Goal: Transaction & Acquisition: Purchase product/service

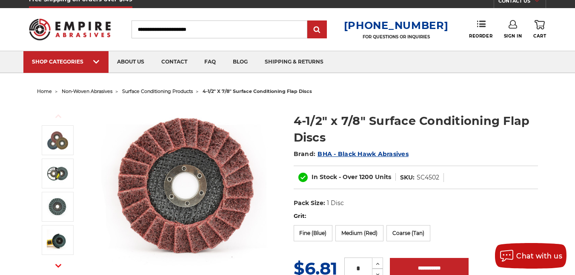
scroll to position [37, 0]
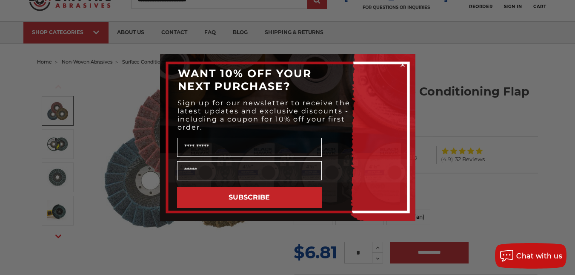
click at [404, 63] on circle "Close dialog" at bounding box center [403, 65] width 8 height 8
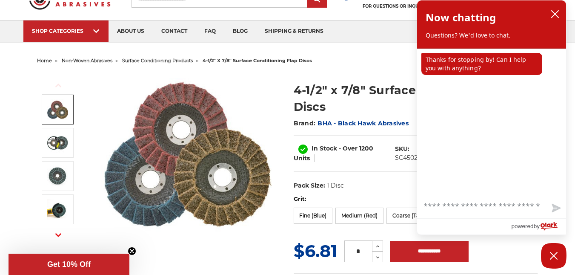
scroll to position [39, 0]
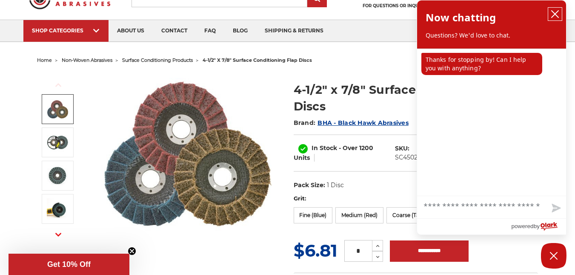
click at [560, 9] on button "close chatbox" at bounding box center [556, 14] width 14 height 13
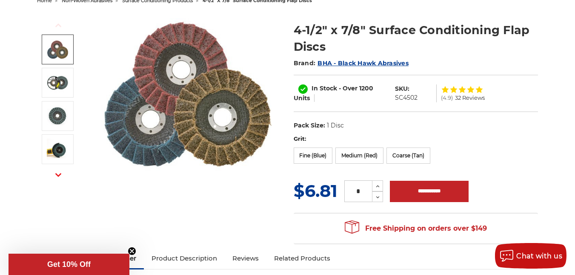
scroll to position [99, 0]
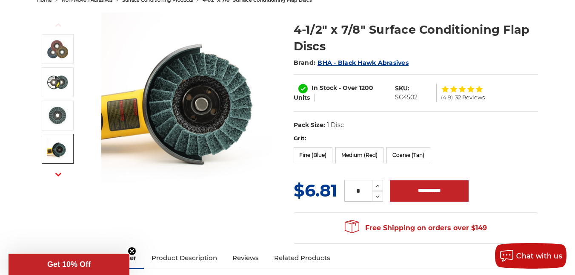
click at [56, 170] on button "Next" at bounding box center [58, 174] width 20 height 18
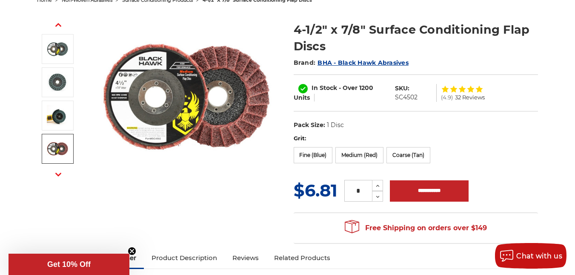
click at [64, 149] on img at bounding box center [57, 148] width 21 height 21
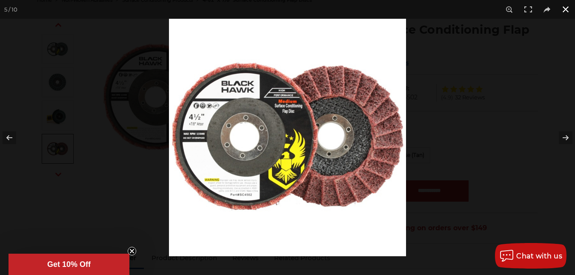
click at [468, 131] on div at bounding box center [456, 156] width 575 height 275
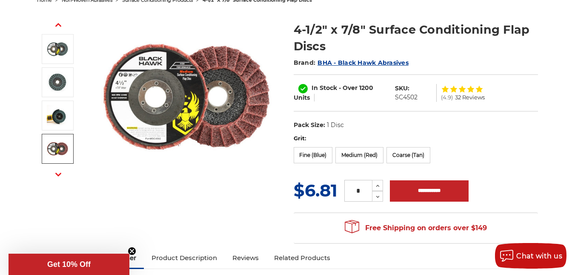
click at [58, 176] on use "button" at bounding box center [58, 174] width 6 height 3
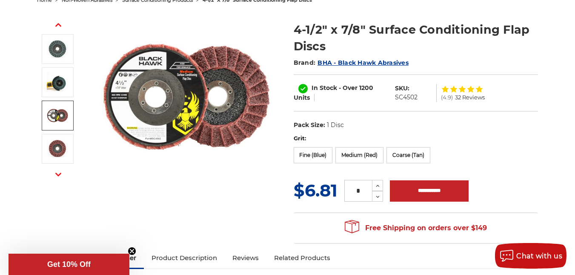
click at [58, 176] on use "button" at bounding box center [58, 174] width 6 height 3
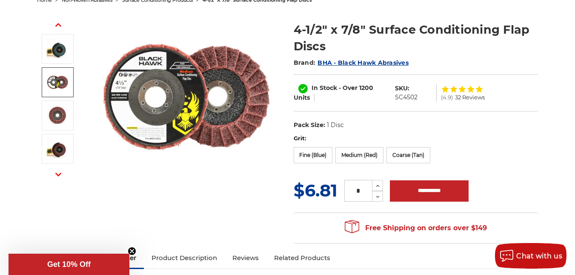
click at [58, 176] on use "button" at bounding box center [58, 174] width 6 height 3
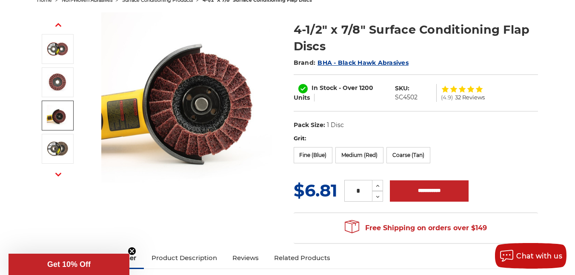
click at [59, 118] on img at bounding box center [57, 115] width 21 height 21
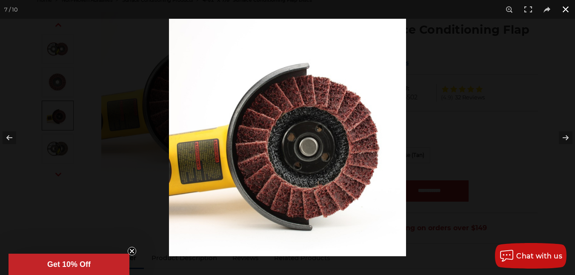
click at [543, 157] on div at bounding box center [456, 156] width 575 height 275
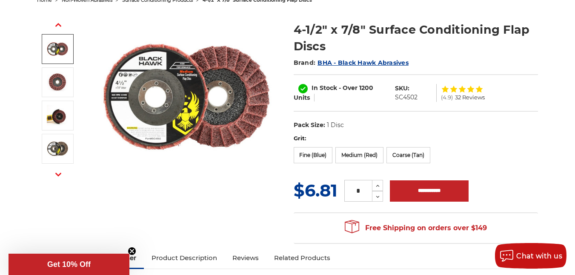
click at [54, 23] on button "Previous" at bounding box center [58, 25] width 20 height 18
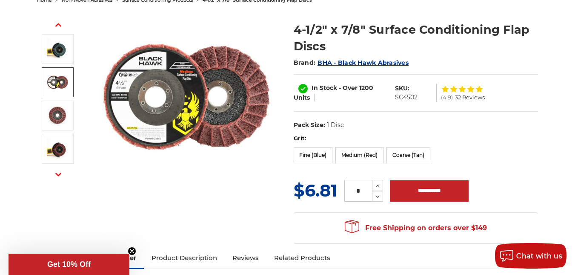
click at [54, 23] on button "Previous" at bounding box center [58, 25] width 20 height 18
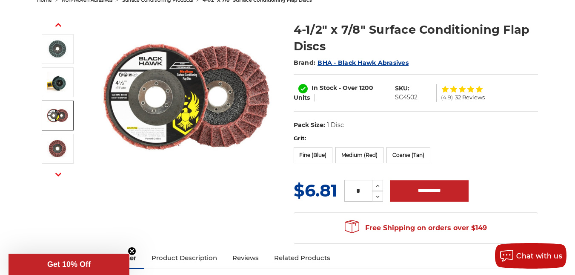
click at [58, 109] on img at bounding box center [57, 115] width 21 height 21
